Goal: Information Seeking & Learning: Learn about a topic

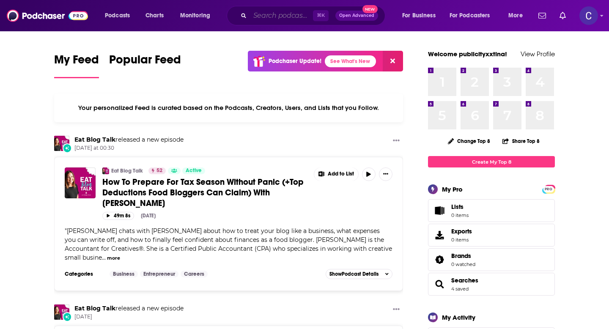
click at [287, 18] on input "Search podcasts, credits, & more..." at bounding box center [281, 16] width 63 height 14
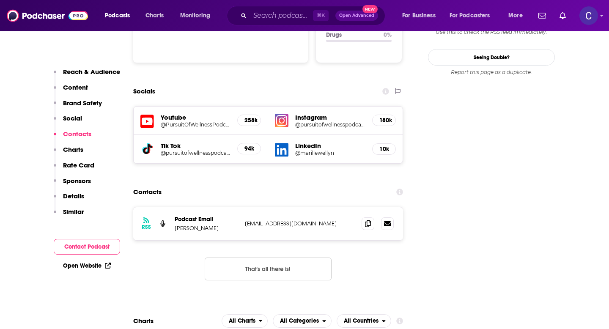
scroll to position [934, 0]
